Goal: Task Accomplishment & Management: Manage account settings

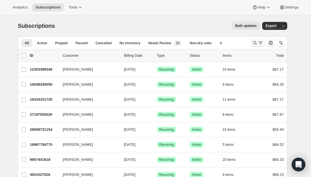
click at [260, 42] on icon "Search and filter results" at bounding box center [261, 43] width 6 height 6
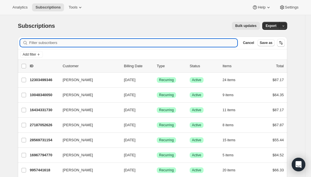
click at [92, 42] on input "Filter subscribers" at bounding box center [133, 43] width 208 height 8
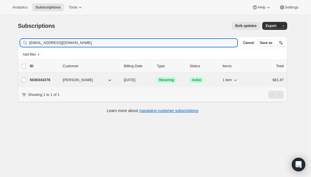
type input "amandajillhall@gmail.com"
click at [40, 83] on div "5036343378 Amanda Szwajkos 09/13/2025 Success Recurring Success Active 1 item $…" at bounding box center [157, 80] width 254 height 8
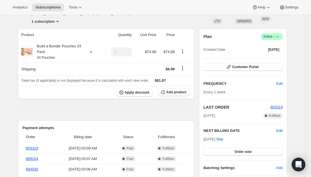
scroll to position [28, 0]
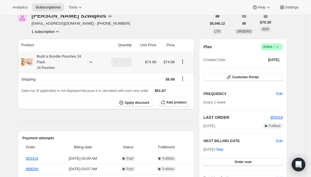
click at [71, 60] on div "Build a Bundle Pouches 24 Pack 24 Pouches" at bounding box center [58, 62] width 51 height 17
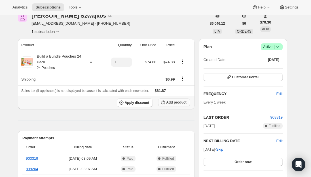
click at [176, 104] on span "Add product" at bounding box center [176, 102] width 20 height 5
click at [62, 63] on div "Build a Bundle Pouches 24 Pack 24 Pouches" at bounding box center [58, 62] width 51 height 17
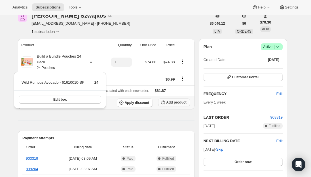
click at [173, 103] on span "Add product" at bounding box center [176, 102] width 20 height 5
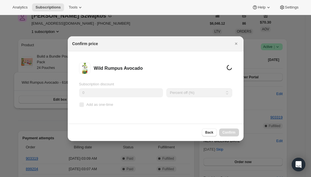
scroll to position [0, 0]
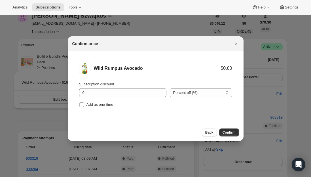
click at [78, 105] on li "Wild Rumpus Avocado $0.00 Subscription discount 0 Percent off (%) Amount off ($…" at bounding box center [156, 85] width 176 height 69
click at [81, 105] on input "Add as one-time" at bounding box center [81, 104] width 5 height 5
checkbox input "true"
click at [225, 131] on span "Confirm" at bounding box center [229, 132] width 13 height 5
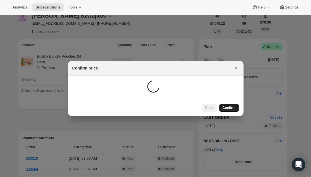
scroll to position [28, 0]
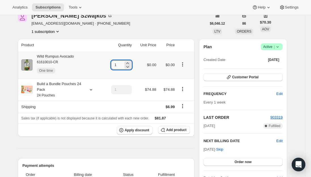
click at [123, 64] on input "1" at bounding box center [117, 64] width 12 height 9
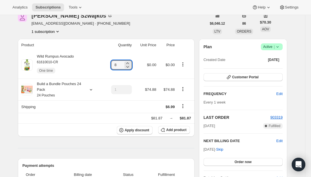
type input "8"
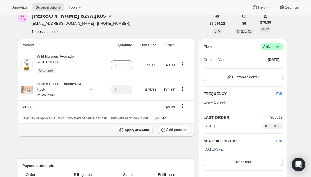
click at [145, 130] on span "Apply discount" at bounding box center [137, 130] width 25 height 5
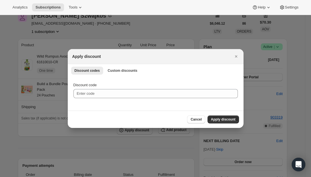
scroll to position [0, 0]
click at [122, 70] on span "Custom discounts" at bounding box center [123, 70] width 30 height 5
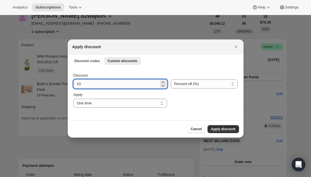
click at [99, 83] on input "10" at bounding box center [116, 83] width 86 height 9
type input "1"
type input "25"
click at [128, 106] on select "One time Specify instances... Indefinitely" at bounding box center [120, 103] width 94 height 9
select select "specific"
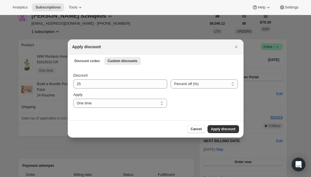
click at [73, 99] on select "One time Specify instances... Indefinitely" at bounding box center [120, 103] width 94 height 9
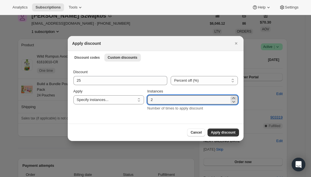
click at [234, 97] on icon ":roq:" at bounding box center [234, 98] width 6 height 6
type input "3"
click at [221, 131] on span "Apply discount" at bounding box center [223, 132] width 25 height 5
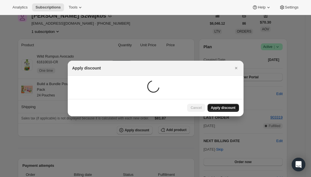
scroll to position [28, 0]
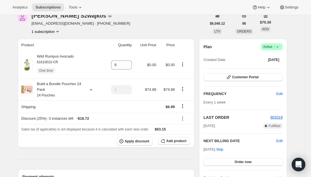
click at [42, 7] on span "Subscriptions" at bounding box center [47, 7] width 25 height 5
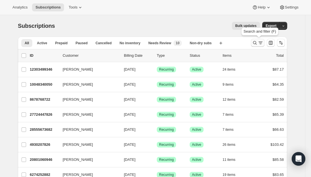
click at [260, 42] on icon "Search and filter results" at bounding box center [261, 43] width 6 height 6
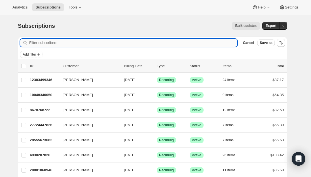
click at [71, 44] on input "Filter subscribers" at bounding box center [133, 43] width 208 height 8
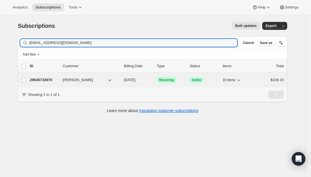
type input "[EMAIL_ADDRESS][DOMAIN_NAME]"
click at [43, 81] on p "29645733970" at bounding box center [44, 80] width 28 height 6
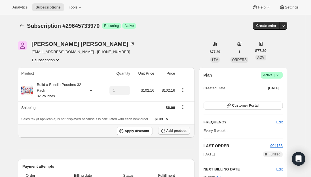
click at [173, 128] on span "Add product" at bounding box center [176, 130] width 20 height 5
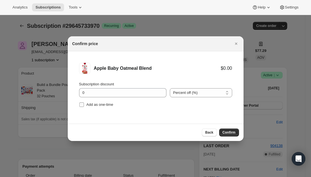
click at [80, 106] on input "Add as one-time" at bounding box center [81, 104] width 5 height 5
checkbox input "true"
click at [232, 132] on span "Confirm" at bounding box center [229, 132] width 13 height 5
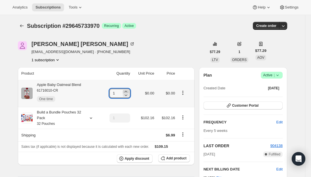
click at [128, 91] on icon at bounding box center [126, 92] width 6 height 6
type input "3"
click at [76, 83] on div "Apple Baby Oatmeal Blend 61716010-CR One time" at bounding box center [57, 93] width 48 height 23
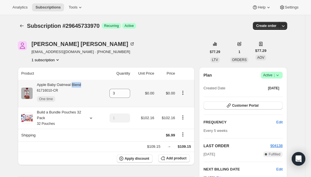
click at [76, 83] on div "Apple Baby Oatmeal Blend 61716010-CR One time" at bounding box center [57, 93] width 48 height 23
copy div "Apple Baby Oatmeal Blend"
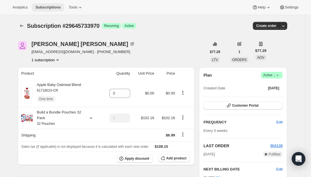
click at [47, 9] on span "Subscriptions" at bounding box center [47, 7] width 25 height 5
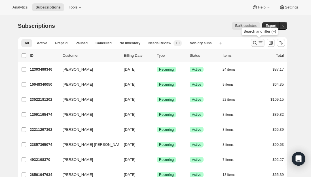
click at [255, 42] on icon "Search and filter results" at bounding box center [255, 43] width 6 height 6
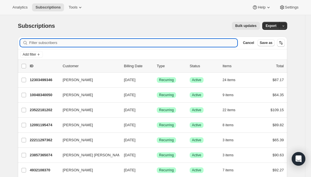
click at [113, 42] on input "Filter subscribers" at bounding box center [133, 43] width 208 height 8
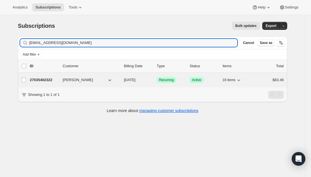
type input "[EMAIL_ADDRESS][DOMAIN_NAME]"
click at [46, 79] on p "27035402322" at bounding box center [44, 80] width 28 height 6
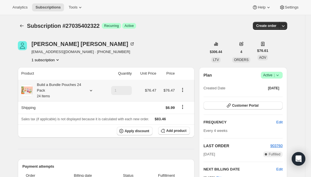
click at [66, 93] on div "Build a Bundle Pouches 24 Pack 24 Items" at bounding box center [58, 90] width 51 height 17
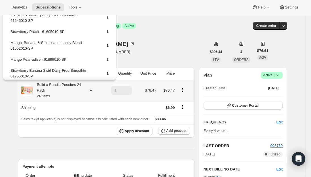
click at [58, 92] on div "Build a Bundle Pouches 24 Pack 24 Items" at bounding box center [58, 90] width 51 height 17
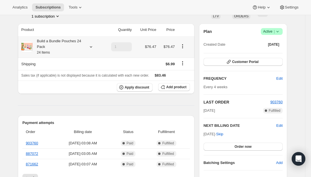
scroll to position [57, 0]
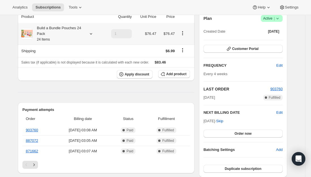
click at [62, 34] on div "Build a Bundle Pouches 24 Pack 24 Items" at bounding box center [58, 33] width 51 height 17
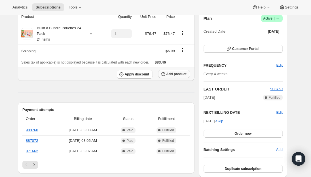
click at [176, 74] on span "Add product" at bounding box center [176, 74] width 20 height 5
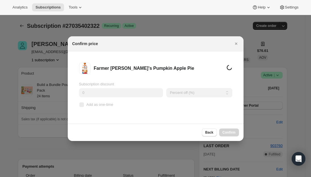
scroll to position [0, 0]
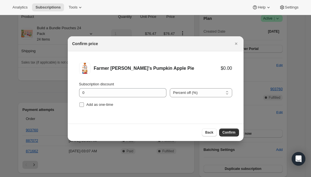
click at [82, 106] on input "Add as one-time" at bounding box center [81, 104] width 5 height 5
checkbox input "true"
click at [230, 131] on span "Confirm" at bounding box center [229, 132] width 13 height 5
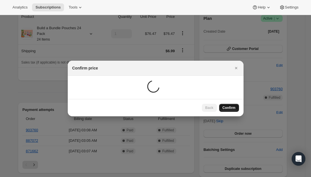
scroll to position [57, 0]
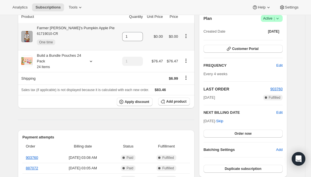
click at [75, 29] on div "Farmer [PERSON_NAME]'s Pumpkin Apple Pie 61719010-CR One time" at bounding box center [74, 36] width 82 height 23
copy div "Farmer [PERSON_NAME]'s Pumpkin Apple Pie"
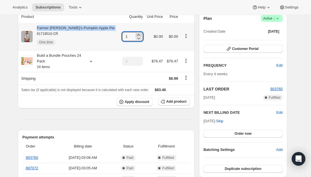
click at [136, 34] on icon at bounding box center [139, 35] width 6 height 6
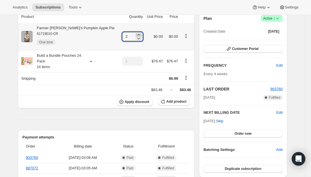
click at [136, 34] on icon at bounding box center [139, 35] width 6 height 6
type input "3"
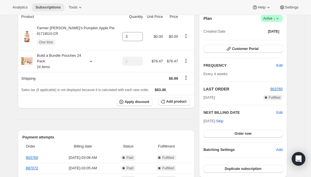
click at [51, 7] on span "Subscriptions" at bounding box center [47, 7] width 25 height 5
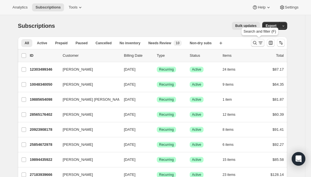
click at [261, 43] on icon "Search and filter results" at bounding box center [261, 43] width 6 height 6
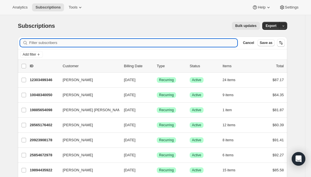
click at [92, 40] on input "Filter subscribers" at bounding box center [133, 43] width 208 height 8
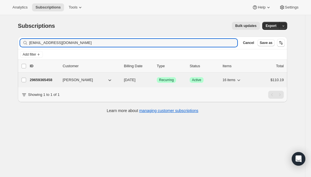
type input "[EMAIL_ADDRESS][DOMAIN_NAME]"
click at [42, 81] on p "29659365458" at bounding box center [44, 80] width 28 height 6
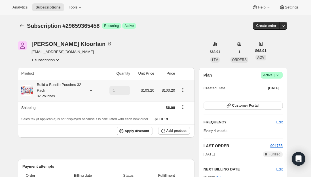
click at [84, 92] on div "Build a Bundle Pouches 32 Pack 32 Pouches" at bounding box center [58, 90] width 51 height 17
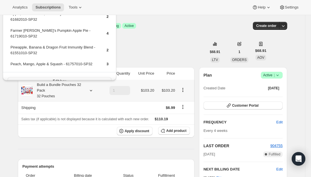
scroll to position [160, 0]
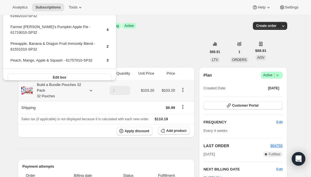
click at [62, 91] on div "Build a Bundle Pouches 32 Pack 32 Pouches" at bounding box center [58, 90] width 51 height 17
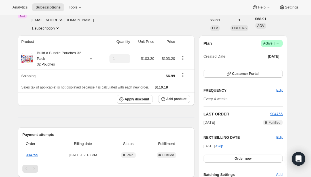
scroll to position [57, 0]
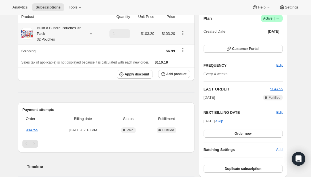
click at [59, 35] on div "Build a Bundle Pouches 32 Pack 32 Pouches" at bounding box center [58, 33] width 51 height 17
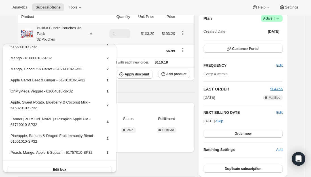
scroll to position [107, 0]
click at [145, 161] on div "Timeline" at bounding box center [106, 160] width 177 height 17
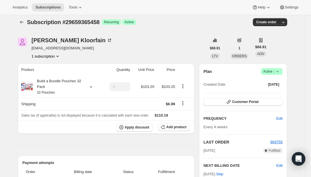
scroll to position [0, 0]
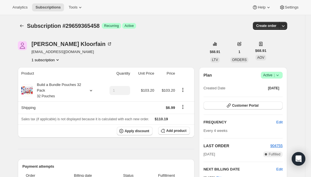
drag, startPoint x: 120, startPoint y: 150, endPoint x: 145, endPoint y: 147, distance: 25.1
click at [183, 132] on span "Add product" at bounding box center [176, 130] width 20 height 5
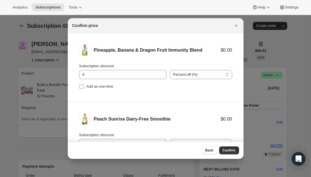
click at [83, 88] on input "Add as one-time" at bounding box center [81, 86] width 5 height 5
checkbox input "true"
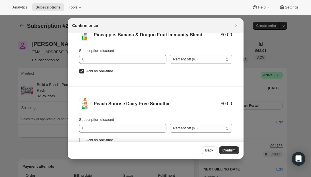
scroll to position [24, 0]
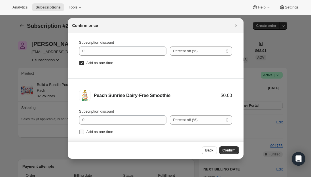
click at [81, 134] on input "Add as one-time" at bounding box center [81, 132] width 5 height 5
checkbox input "true"
click at [231, 149] on span "Confirm" at bounding box center [229, 150] width 13 height 5
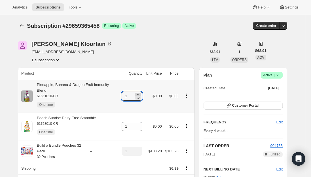
click at [140, 92] on icon at bounding box center [138, 95] width 6 height 6
type input "2"
click at [41, 10] on button "Subscriptions" at bounding box center [48, 7] width 32 height 8
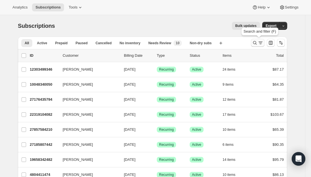
click at [261, 43] on icon "Search and filter results" at bounding box center [261, 43] width 6 height 6
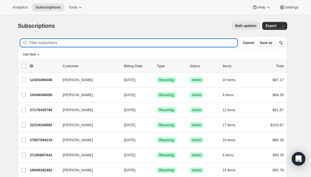
click at [138, 41] on input "Filter subscribers" at bounding box center [133, 43] width 208 height 8
paste input "[EMAIL_ADDRESS][DOMAIN_NAME]"
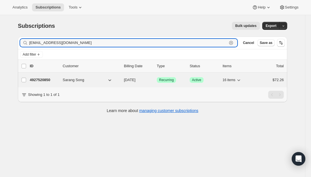
type input "[EMAIL_ADDRESS][DOMAIN_NAME]"
click at [44, 81] on p "4927520850" at bounding box center [44, 80] width 28 height 6
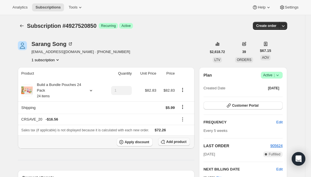
click at [171, 140] on span "Add product" at bounding box center [176, 142] width 20 height 5
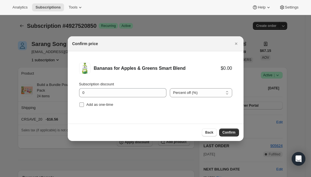
click at [83, 105] on input "Add as one-time" at bounding box center [81, 104] width 5 height 5
checkbox input "true"
click at [227, 133] on span "Confirm" at bounding box center [229, 132] width 13 height 5
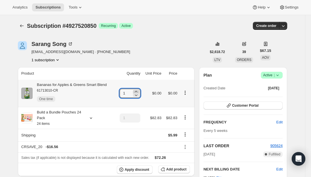
click at [138, 91] on icon at bounding box center [136, 91] width 3 height 1
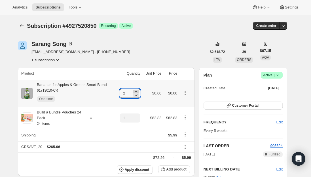
click at [138, 91] on icon at bounding box center [136, 91] width 3 height 1
click at [138, 92] on icon at bounding box center [136, 91] width 3 height 1
type input "4"
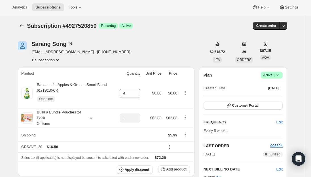
drag, startPoint x: 48, startPoint y: 7, endPoint x: 45, endPoint y: 1, distance: 7.2
click at [48, 7] on span "Subscriptions" at bounding box center [47, 7] width 25 height 5
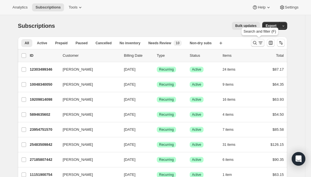
click at [261, 42] on icon "Search and filter results" at bounding box center [261, 43] width 6 height 6
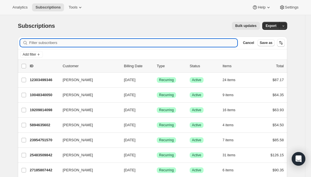
click at [55, 44] on input "Filter subscribers" at bounding box center [133, 43] width 208 height 8
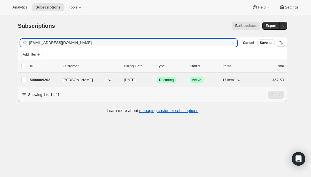
type input "[EMAIL_ADDRESS][DOMAIN_NAME]"
click at [37, 80] on p "5000069202" at bounding box center [44, 80] width 28 height 6
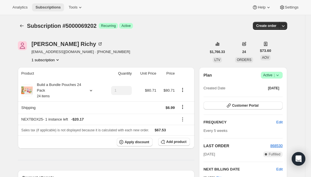
click at [46, 8] on span "Subscriptions" at bounding box center [47, 7] width 25 height 5
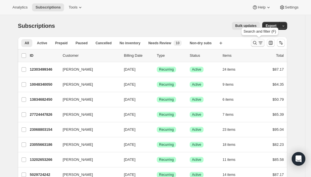
click at [261, 41] on icon "Search and filter results" at bounding box center [261, 43] width 6 height 6
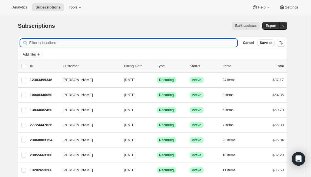
click at [111, 41] on input "Filter subscribers" at bounding box center [133, 43] width 208 height 8
paste input "[EMAIL_ADDRESS][DOMAIN_NAME]"
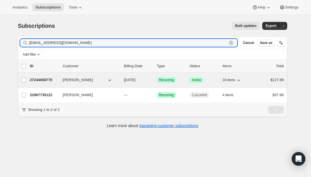
type input "[EMAIL_ADDRESS][DOMAIN_NAME]"
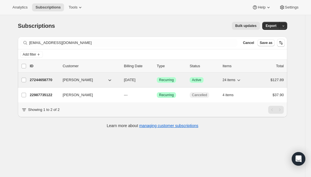
click at [42, 81] on p "27244658770" at bounding box center [44, 80] width 28 height 6
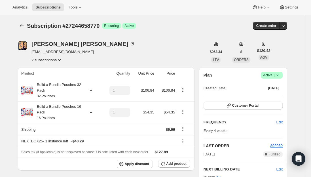
drag, startPoint x: 44, startPoint y: 7, endPoint x: 35, endPoint y: 1, distance: 11.4
click at [44, 7] on span "Subscriptions" at bounding box center [47, 7] width 25 height 5
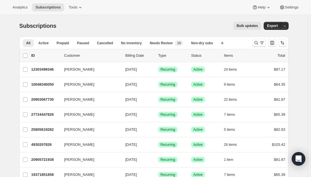
drag, startPoint x: 258, startPoint y: 45, endPoint x: 135, endPoint y: 55, distance: 124.1
click at [258, 45] on icon "Search and filter results" at bounding box center [257, 43] width 6 height 6
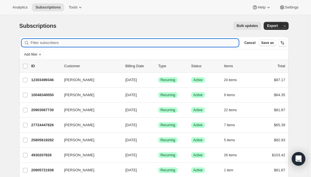
click at [93, 39] on input "Filter subscribers" at bounding box center [135, 43] width 208 height 8
type input "chelsey.sutt@gmail.com"
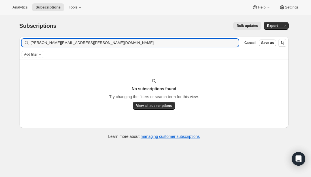
drag, startPoint x: 93, startPoint y: 39, endPoint x: -25, endPoint y: 32, distance: 118.2
click at [0, 32] on html "Analytics Subscriptions Tools Help Settings Skip to content Subscriptions. This…" at bounding box center [155, 88] width 311 height 177
